Goal: Information Seeking & Learning: Check status

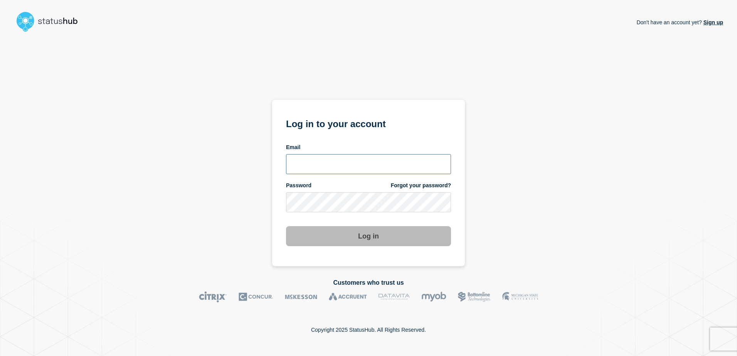
click at [404, 165] on input "email input" at bounding box center [368, 164] width 165 height 20
paste input "lorenzo.vicentini@kocho.co.uk"
type input "lorenzo.vicentini@kocho.co.uk"
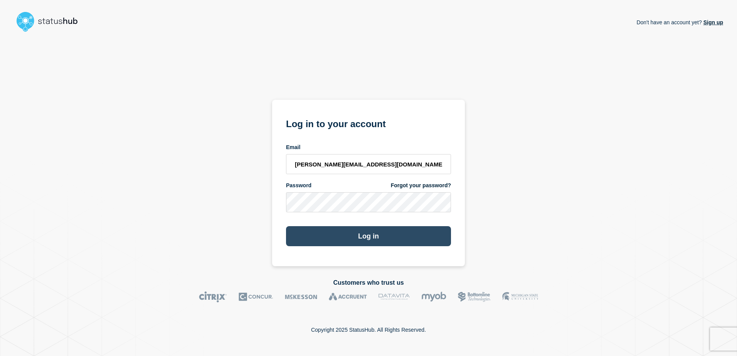
click at [389, 235] on button "Log in" at bounding box center [368, 236] width 165 height 20
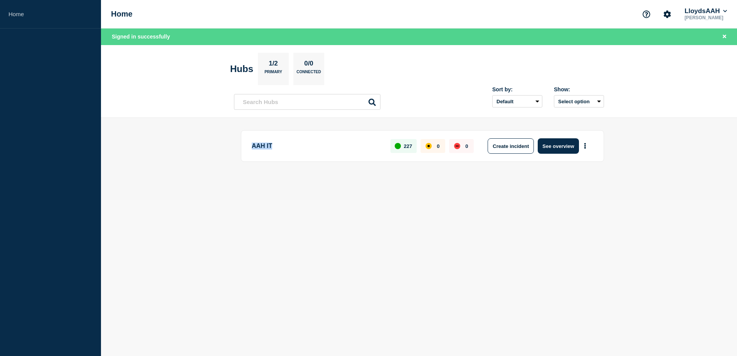
drag, startPoint x: 254, startPoint y: 150, endPoint x: 347, endPoint y: 158, distance: 93.3
click at [347, 158] on div "AAH IT 227 0 0 Create incident See overview" at bounding box center [422, 146] width 363 height 32
drag, startPoint x: 347, startPoint y: 158, endPoint x: 407, endPoint y: 206, distance: 76.6
click at [406, 208] on body "Home Home LloydsAAH [PERSON_NAME] Signed in successfully Hubs 1/2 Primary 0/0 C…" at bounding box center [368, 178] width 737 height 356
drag, startPoint x: 398, startPoint y: 145, endPoint x: 417, endPoint y: 148, distance: 18.8
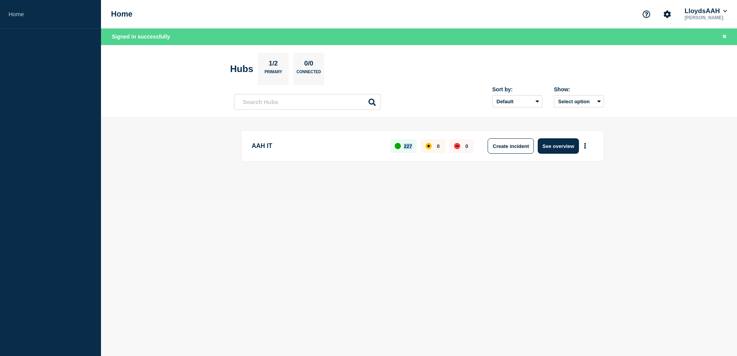
click at [417, 148] on div "227 0 0" at bounding box center [431, 145] width 83 height 15
drag, startPoint x: 417, startPoint y: 148, endPoint x: 506, endPoint y: 232, distance: 123.0
click at [506, 232] on body "Home Home LloydsAAH [PERSON_NAME] Signed in successfully Hubs 1/2 Primary 0/0 C…" at bounding box center [368, 178] width 737 height 356
click at [239, 67] on h2 "Hubs" at bounding box center [241, 69] width 23 height 11
click at [557, 145] on button "See overview" at bounding box center [558, 145] width 41 height 15
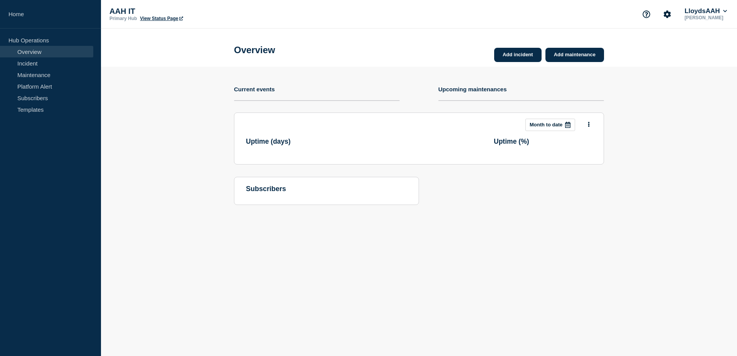
click at [550, 126] on p "Month to date" at bounding box center [546, 125] width 33 height 6
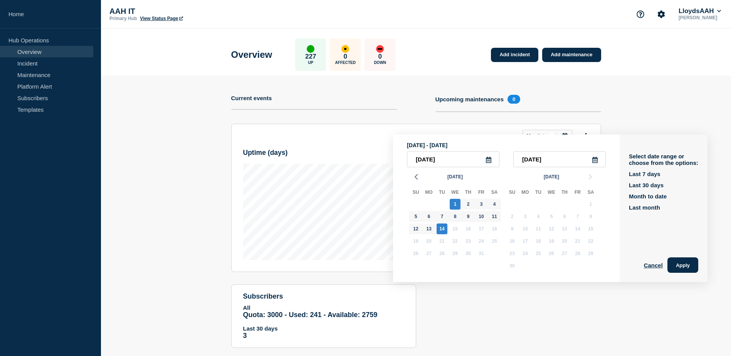
drag, startPoint x: 190, startPoint y: 175, endPoint x: 188, endPoint y: 181, distance: 6.5
click at [188, 174] on section "Add incident Add maintenance Current events Upcoming maintenances 0 This month …" at bounding box center [416, 218] width 630 height 284
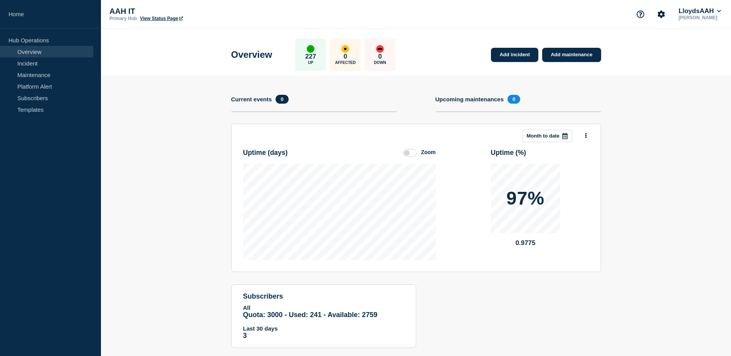
click at [482, 100] on h4 "Upcoming maintenances" at bounding box center [470, 99] width 69 height 7
click at [461, 98] on h4 "Upcoming maintenances" at bounding box center [470, 99] width 69 height 7
click at [254, 57] on h1 "Overview" at bounding box center [251, 54] width 41 height 11
click at [155, 16] on link "View Status Page" at bounding box center [161, 18] width 43 height 5
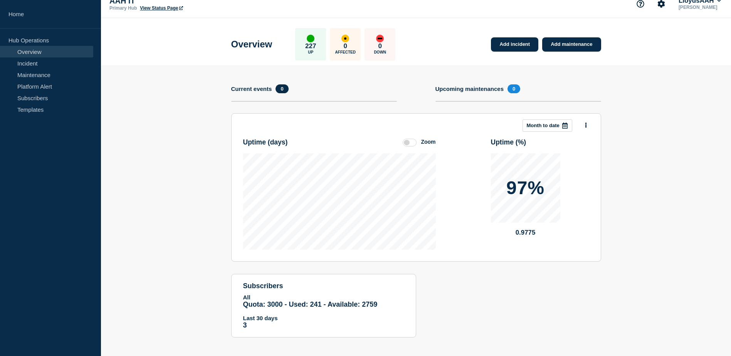
scroll to position [15, 0]
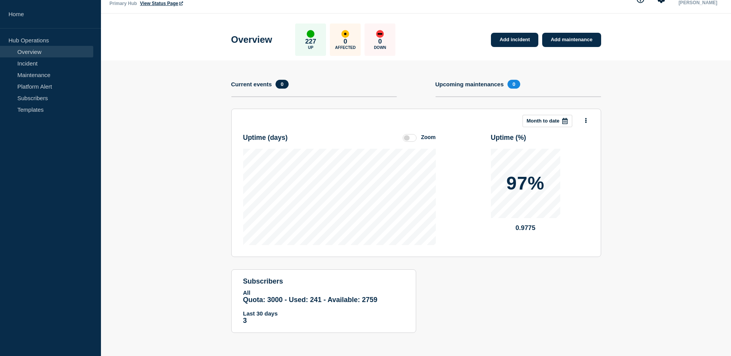
click at [255, 40] on h1 "Overview" at bounding box center [251, 39] width 41 height 11
click at [514, 44] on link "Add incident" at bounding box center [514, 40] width 47 height 14
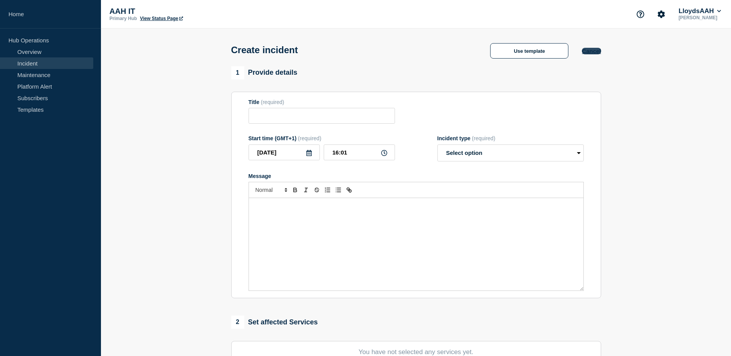
click at [592, 51] on button "Cancel" at bounding box center [591, 51] width 19 height 7
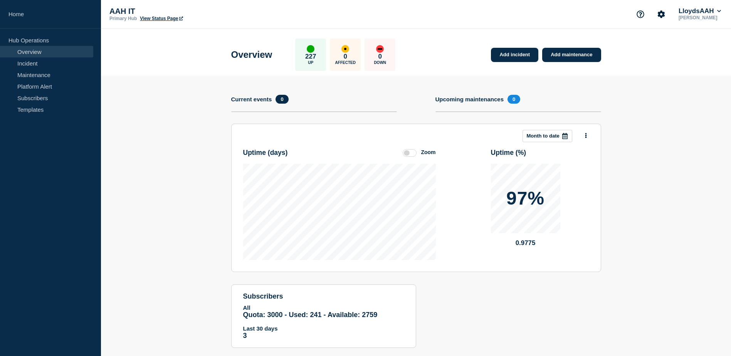
scroll to position [15, 0]
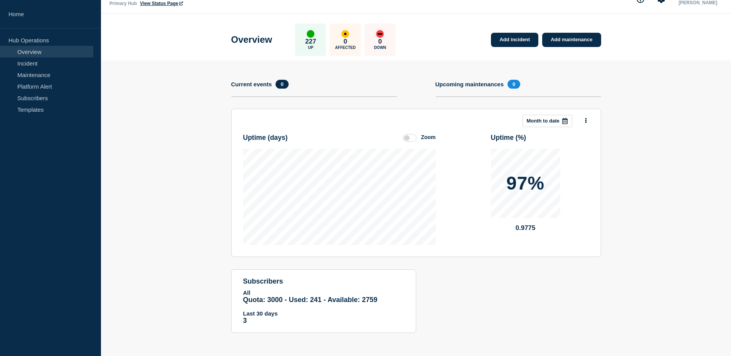
click at [564, 119] on icon at bounding box center [564, 121] width 5 height 6
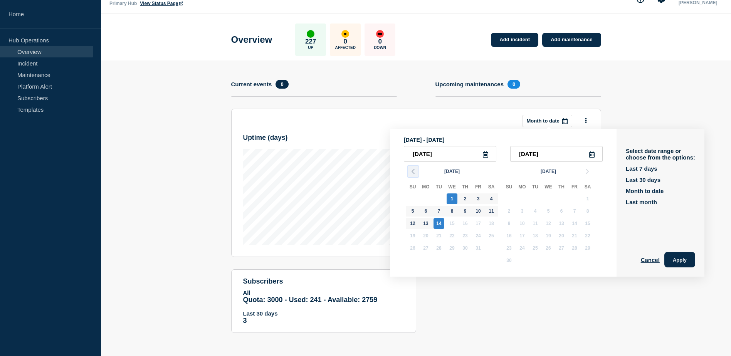
click at [415, 170] on icon "button" at bounding box center [413, 171] width 9 height 9
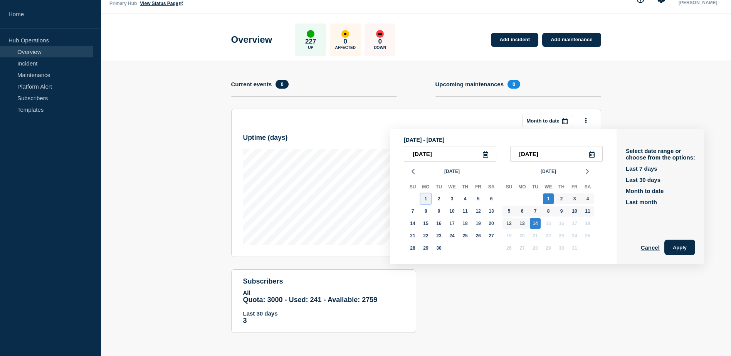
click at [425, 201] on div "1" at bounding box center [426, 199] width 11 height 11
type input "[DATE]"
click at [439, 249] on div "30" at bounding box center [439, 248] width 11 height 11
type input "[DATE]"
click at [682, 247] on button "Apply" at bounding box center [680, 247] width 31 height 15
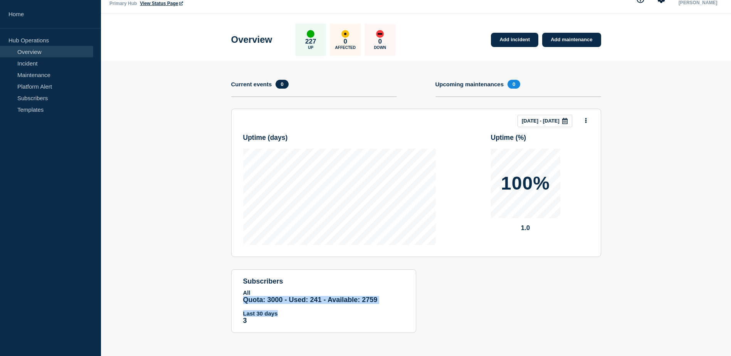
drag, startPoint x: 243, startPoint y: 299, endPoint x: 388, endPoint y: 307, distance: 145.2
click at [388, 307] on section "subscribers All Quota: 3000 - Used: 241 - Available: 2759 Quota Used Available …" at bounding box center [323, 301] width 185 height 64
drag, startPoint x: 388, startPoint y: 307, endPoint x: 527, endPoint y: 335, distance: 141.8
click at [527, 335] on div "Add incident Add maintenance Current events 0 Upcoming maintenances 0 This mont…" at bounding box center [416, 203] width 370 height 284
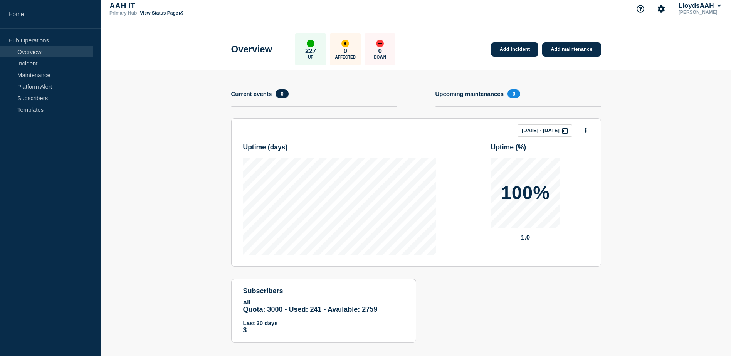
scroll to position [0, 0]
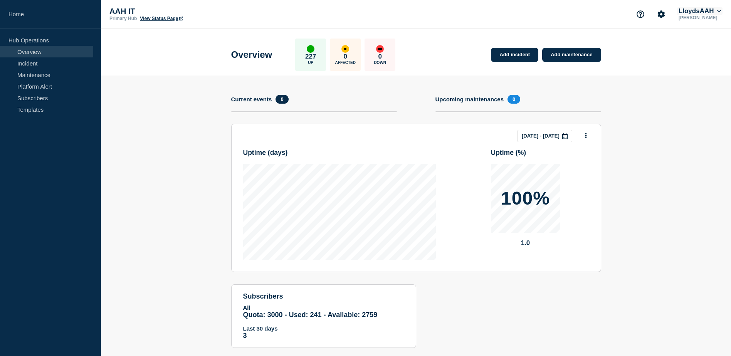
click at [690, 13] on button "LloydsAAH" at bounding box center [699, 11] width 45 height 8
drag, startPoint x: 648, startPoint y: 130, endPoint x: 423, endPoint y: 53, distance: 237.9
click at [629, 125] on section "Add incident Add maintenance Current events 0 Upcoming maintenances 0 This mont…" at bounding box center [416, 218] width 630 height 284
click at [121, 14] on p "AAH IT" at bounding box center [186, 11] width 154 height 9
click at [38, 62] on link "Incident" at bounding box center [46, 63] width 93 height 12
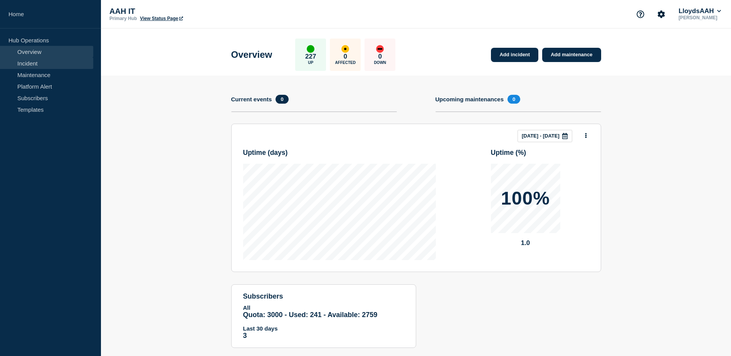
click at [29, 65] on link "Incident" at bounding box center [46, 63] width 93 height 12
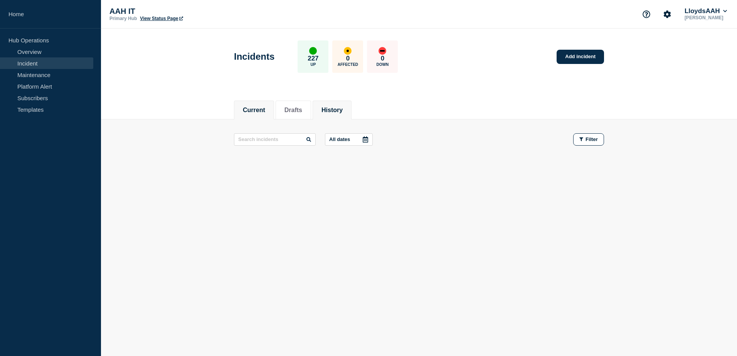
click at [338, 109] on button "History" at bounding box center [331, 110] width 21 height 7
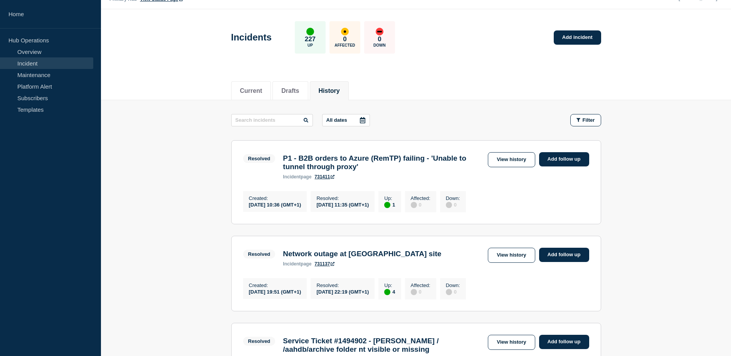
scroll to position [39, 0]
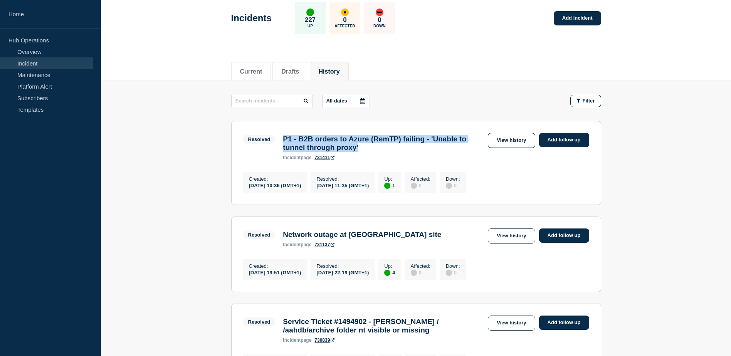
drag, startPoint x: 286, startPoint y: 140, endPoint x: 446, endPoint y: 151, distance: 160.8
click at [446, 151] on h3 "P1 - B2B orders to Azure (RemTP) failing - 'Unable to tunnel through proxy'" at bounding box center [383, 143] width 201 height 17
drag, startPoint x: 697, startPoint y: 173, endPoint x: 531, endPoint y: 162, distance: 166.2
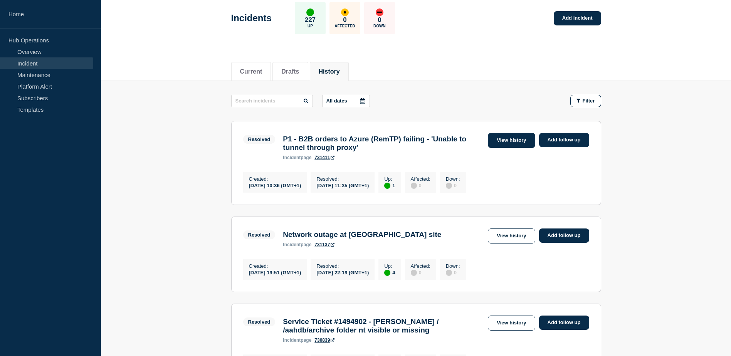
click at [506, 137] on link "View history" at bounding box center [511, 140] width 47 height 15
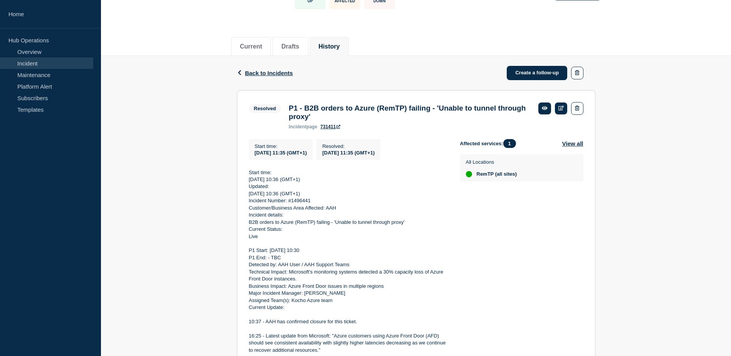
scroll to position [77, 0]
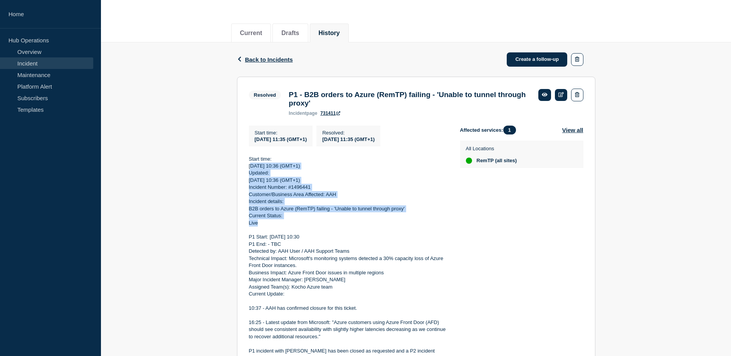
drag, startPoint x: 251, startPoint y: 170, endPoint x: 334, endPoint y: 228, distance: 101.6
click at [260, 184] on p "[DATE] 10:36 (GMT+1)" at bounding box center [348, 180] width 199 height 7
click at [254, 183] on p "[DATE] 10:36 (GMT+1)" at bounding box center [348, 180] width 199 height 7
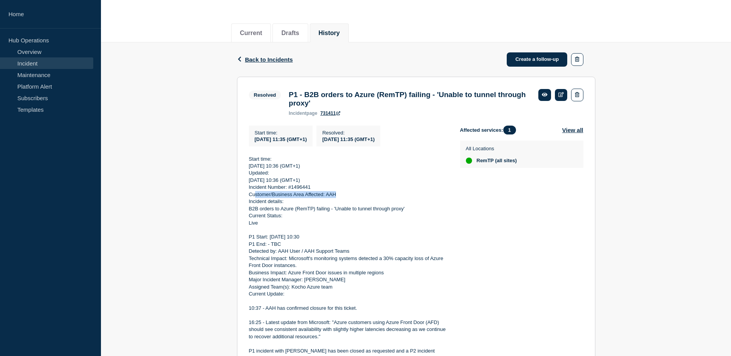
drag, startPoint x: 254, startPoint y: 199, endPoint x: 335, endPoint y: 201, distance: 80.6
click at [335, 198] on p "Customer/Business Area Affected: AAH" at bounding box center [348, 194] width 199 height 7
drag, startPoint x: 254, startPoint y: 212, endPoint x: 394, endPoint y: 215, distance: 139.9
click at [394, 212] on p "B2B orders to Azure (RemTP) failing - 'Unable to tunnel through proxy'" at bounding box center [348, 208] width 199 height 7
drag, startPoint x: 249, startPoint y: 227, endPoint x: 269, endPoint y: 233, distance: 20.5
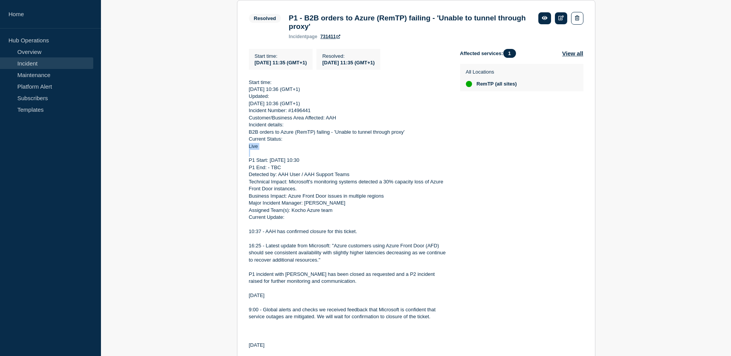
scroll to position [154, 0]
drag, startPoint x: 254, startPoint y: 163, endPoint x: 316, endPoint y: 161, distance: 61.7
click at [316, 161] on div "Start time: [DATE] 10:36 (GMT+1) Updated: [DATE] 10:36 (GMT+1) Incident Number:…" at bounding box center [348, 289] width 199 height 420
drag, startPoint x: 316, startPoint y: 161, endPoint x: 351, endPoint y: 181, distance: 39.9
click at [351, 178] on p "Detected by: AAH User / AAH Support Teams" at bounding box center [348, 174] width 199 height 7
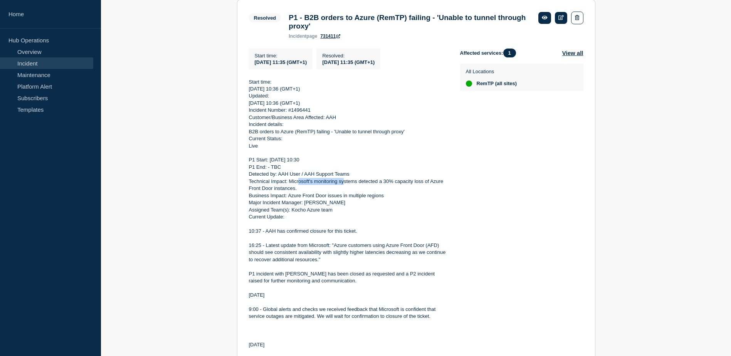
drag, startPoint x: 318, startPoint y: 187, endPoint x: 346, endPoint y: 186, distance: 27.8
click at [346, 186] on p "Technical Impact: Microsoft's monitoring systems detected a 30% capacity loss o…" at bounding box center [348, 185] width 199 height 14
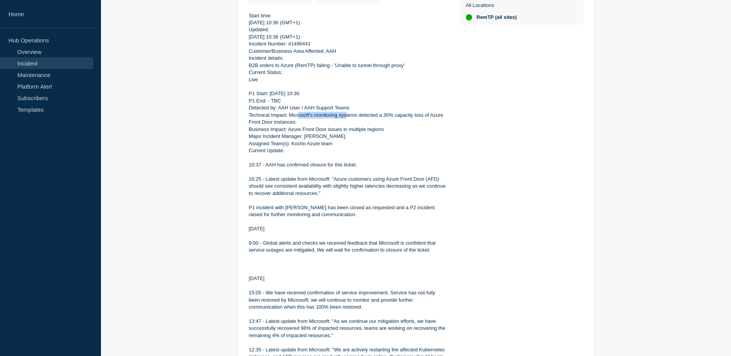
scroll to position [231, 0]
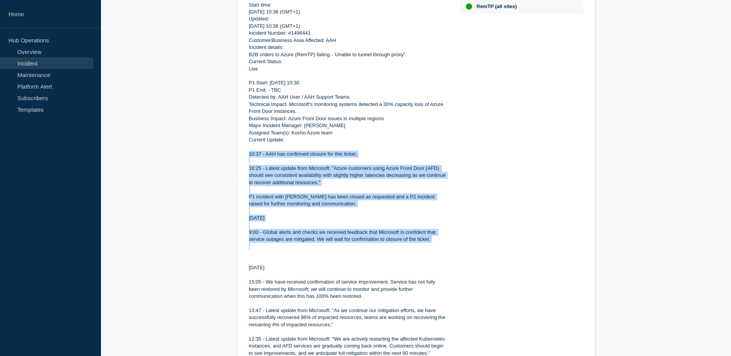
drag, startPoint x: 248, startPoint y: 158, endPoint x: 451, endPoint y: 254, distance: 224.5
click at [451, 254] on section "Resolved P1 - B2B orders to Azure (RemTP) failing - 'Unable to tunnel through p…" at bounding box center [416, 178] width 358 height 511
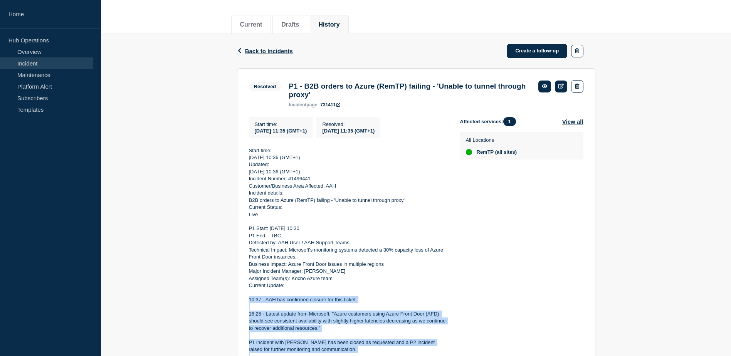
scroll to position [84, 0]
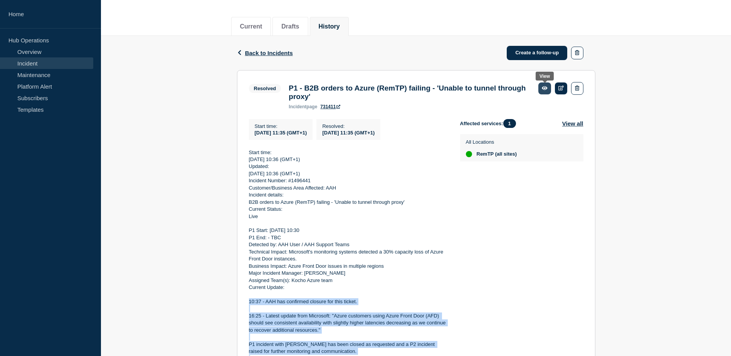
click at [543, 90] on icon at bounding box center [545, 88] width 6 height 5
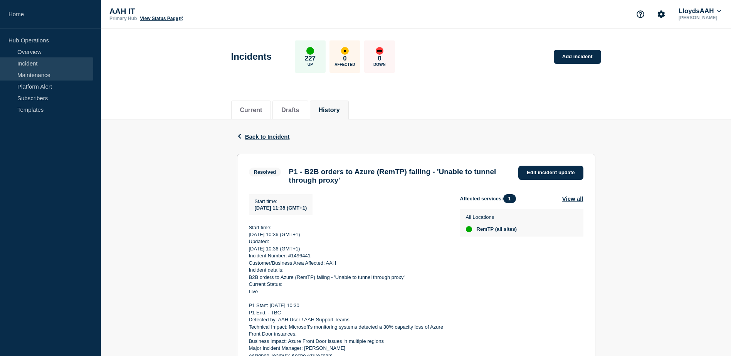
click at [21, 74] on link "Maintenance" at bounding box center [46, 75] width 93 height 12
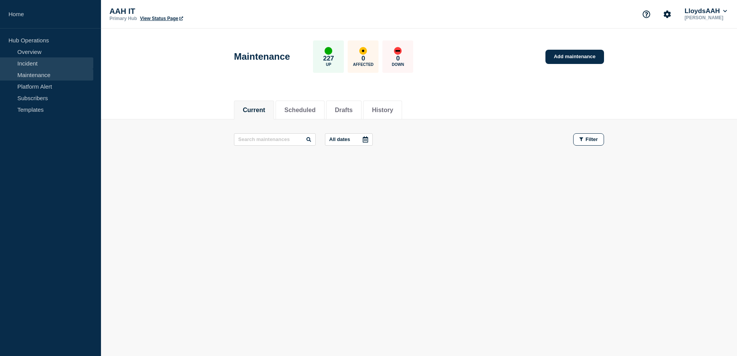
drag, startPoint x: 32, startPoint y: 51, endPoint x: 39, endPoint y: 61, distance: 12.1
click at [31, 51] on link "Overview" at bounding box center [46, 52] width 93 height 12
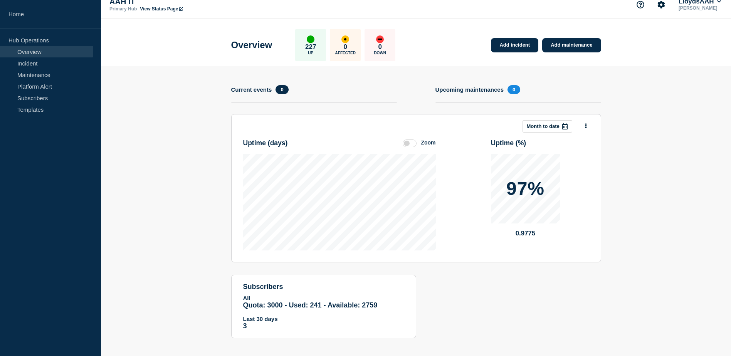
scroll to position [15, 0]
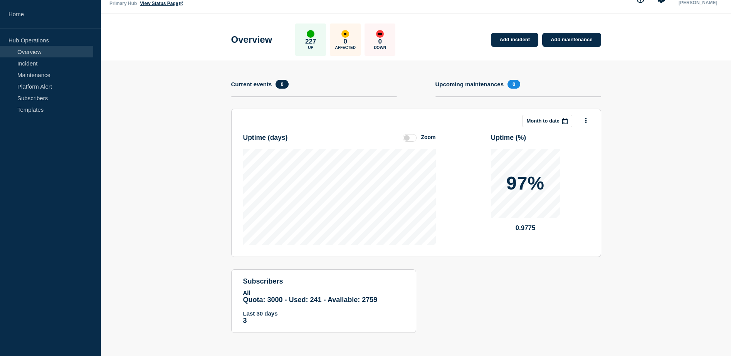
click at [565, 118] on icon at bounding box center [565, 121] width 6 height 6
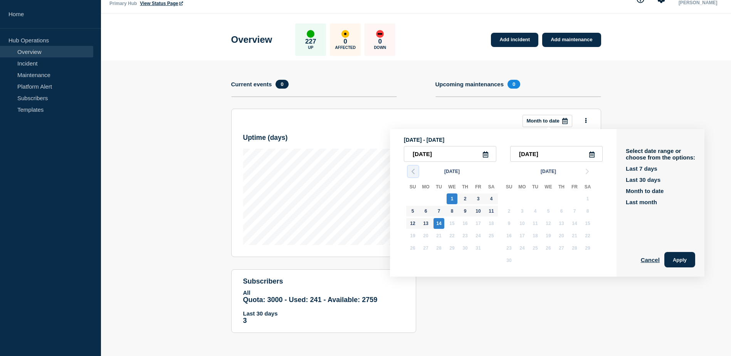
click at [414, 170] on polyline "button" at bounding box center [413, 171] width 2 height 5
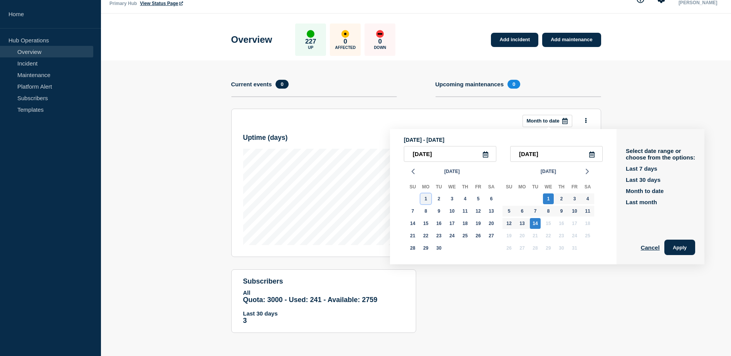
click at [424, 197] on div "1" at bounding box center [426, 199] width 11 height 11
type input "[DATE]"
click at [535, 223] on div "14" at bounding box center [535, 223] width 11 height 11
type input "[DATE]"
drag, startPoint x: 685, startPoint y: 247, endPoint x: 540, endPoint y: 236, distance: 145.4
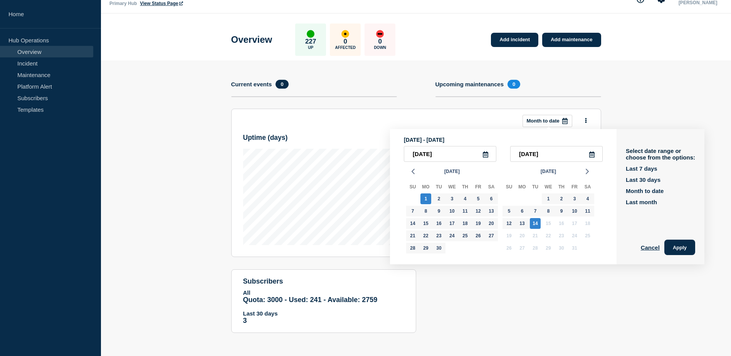
click at [682, 246] on button "Apply" at bounding box center [680, 247] width 31 height 15
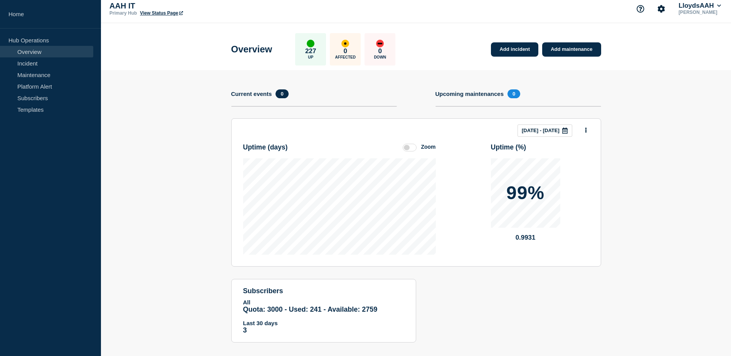
scroll to position [0, 0]
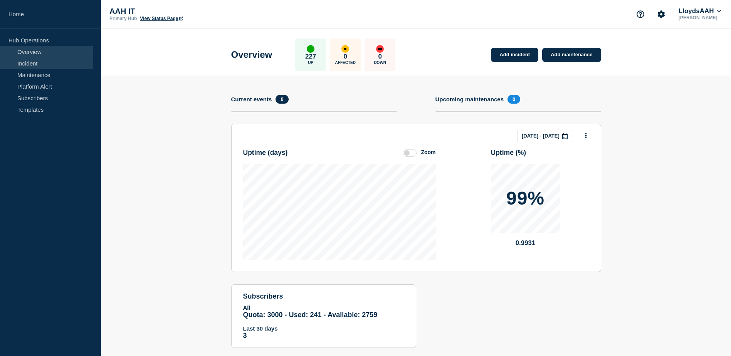
click at [29, 63] on link "Incident" at bounding box center [46, 63] width 93 height 12
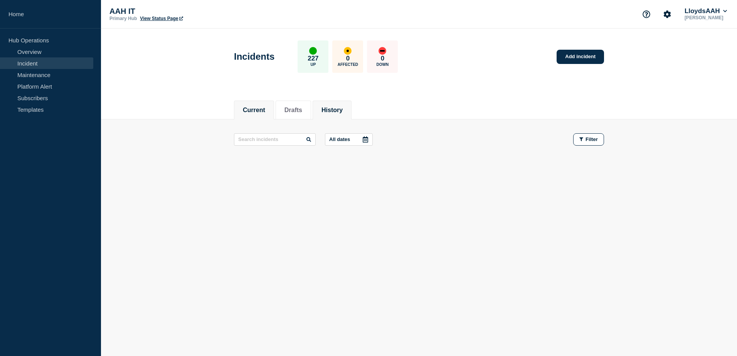
click at [338, 111] on button "History" at bounding box center [331, 110] width 21 height 7
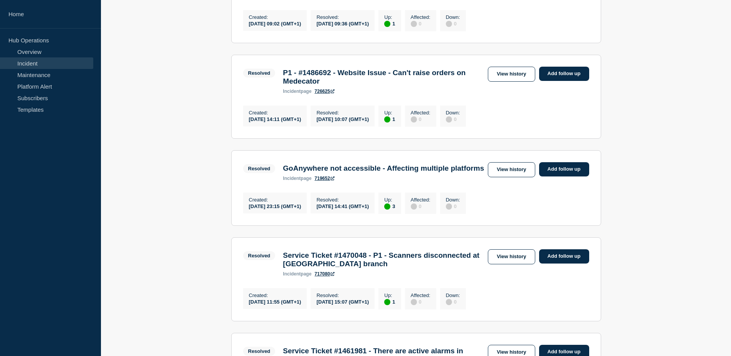
scroll to position [463, 0]
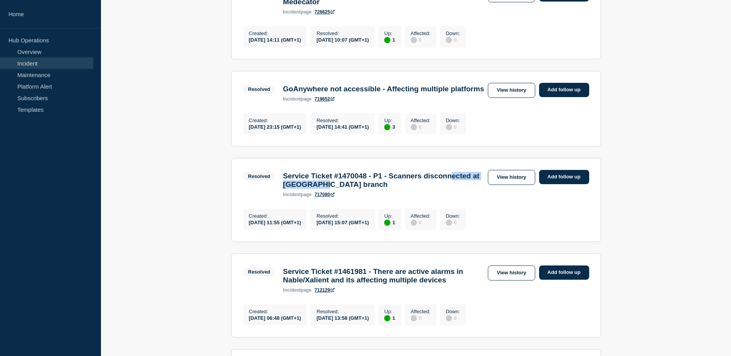
drag, startPoint x: 312, startPoint y: 217, endPoint x: 394, endPoint y: 220, distance: 81.8
click at [394, 189] on h3 "Service Ticket #1470048 - P1 - Scanners disconnected at [GEOGRAPHIC_DATA] branch" at bounding box center [383, 180] width 201 height 17
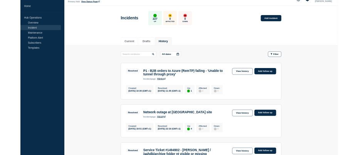
scroll to position [0, 0]
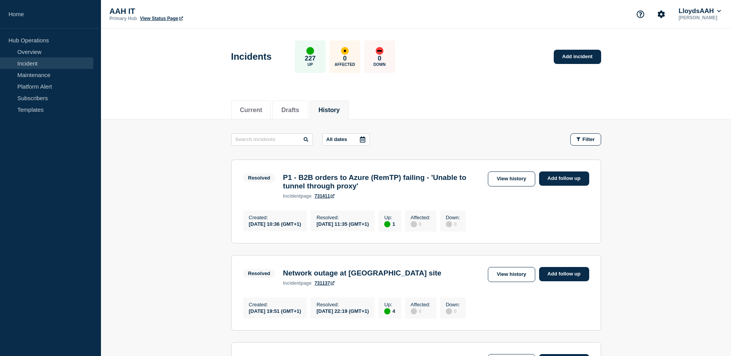
click at [508, 24] on div "AAH IT Primary Hub View Status Page LloydsAAH [PERSON_NAME]" at bounding box center [416, 14] width 630 height 29
